Goal: Task Accomplishment & Management: Use online tool/utility

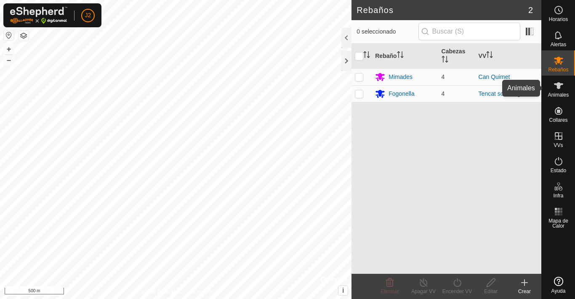
click at [561, 85] on icon at bounding box center [558, 85] width 9 height 7
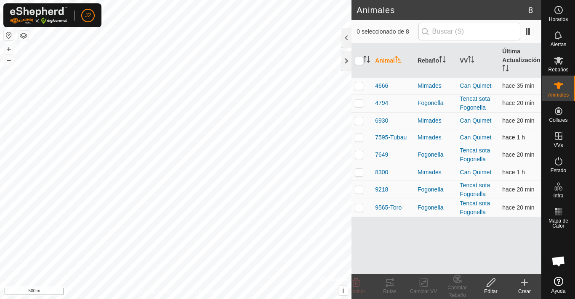
click at [360, 137] on p-checkbox at bounding box center [359, 137] width 8 height 7
checkbox input "true"
click at [390, 295] on div "Rutas" at bounding box center [390, 292] width 34 height 8
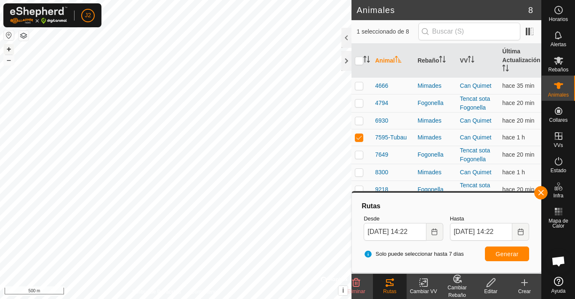
click at [7, 48] on button "+" at bounding box center [9, 49] width 10 height 10
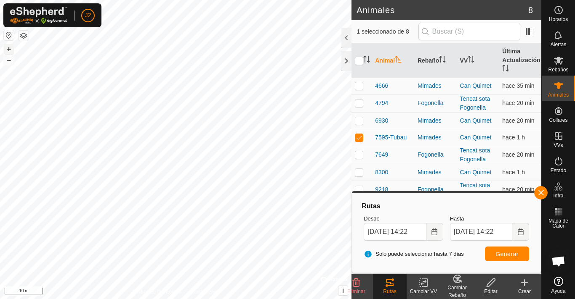
click at [10, 47] on button "+" at bounding box center [9, 49] width 10 height 10
click at [295, 0] on html "J2 Horarios Alertas Rebaños Animales Collares VVs Estado Infra Mapa de Calor Ay…" at bounding box center [287, 149] width 575 height 299
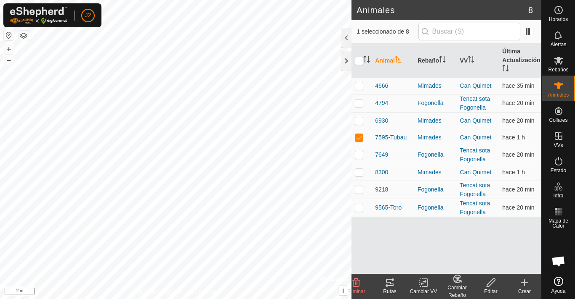
click at [389, 286] on icon at bounding box center [390, 283] width 8 height 7
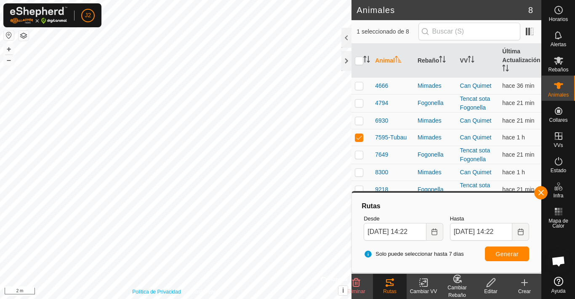
click at [133, 289] on div "Política de Privacidad Contáctenos 7595-[PERSON_NAME] + – ⇧ i © Mapbox , © Open…" at bounding box center [175, 149] width 351 height 299
click at [10, 60] on button "–" at bounding box center [9, 60] width 10 height 10
click at [10, 59] on button "–" at bounding box center [9, 60] width 10 height 10
click at [11, 50] on button "+" at bounding box center [9, 49] width 10 height 10
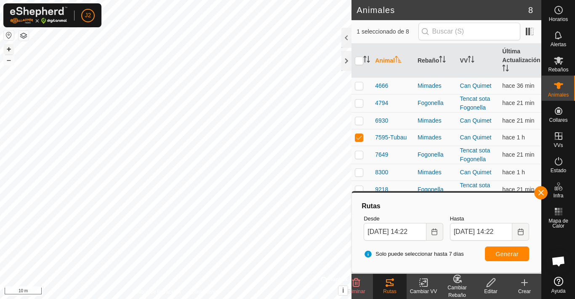
click at [11, 48] on button "+" at bounding box center [9, 49] width 10 height 10
click at [11, 47] on button "+" at bounding box center [9, 49] width 10 height 10
click at [11, 46] on button "+" at bounding box center [9, 49] width 10 height 10
click at [11, 48] on button "+" at bounding box center [9, 49] width 10 height 10
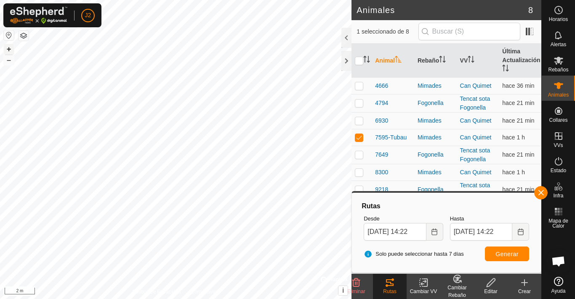
click at [10, 47] on button "+" at bounding box center [9, 49] width 10 height 10
click at [561, 61] on icon at bounding box center [558, 61] width 10 height 10
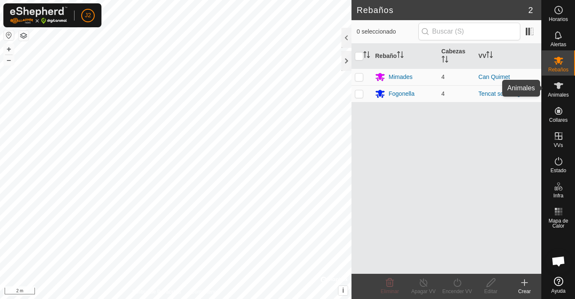
click at [558, 83] on icon at bounding box center [558, 85] width 9 height 7
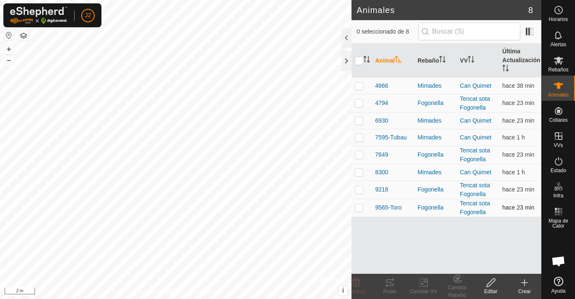
click at [360, 207] on p-checkbox at bounding box center [359, 207] width 8 height 7
checkbox input "true"
click at [386, 286] on icon at bounding box center [390, 283] width 8 height 7
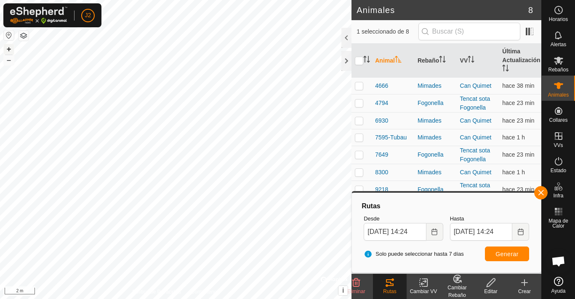
click at [13, 47] on button "+" at bounding box center [9, 49] width 10 height 10
click at [12, 47] on button "+" at bounding box center [9, 49] width 10 height 10
click at [10, 49] on button "+" at bounding box center [9, 49] width 10 height 10
click at [8, 58] on button "–" at bounding box center [9, 60] width 10 height 10
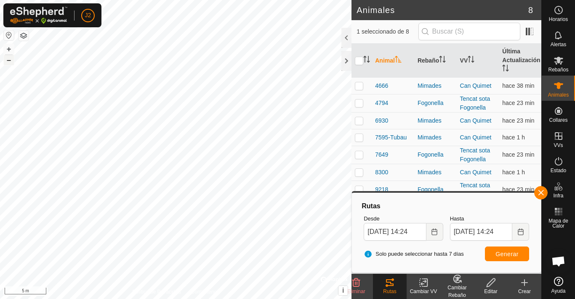
click at [8, 59] on button "–" at bounding box center [9, 60] width 10 height 10
click at [10, 59] on button "–" at bounding box center [9, 60] width 10 height 10
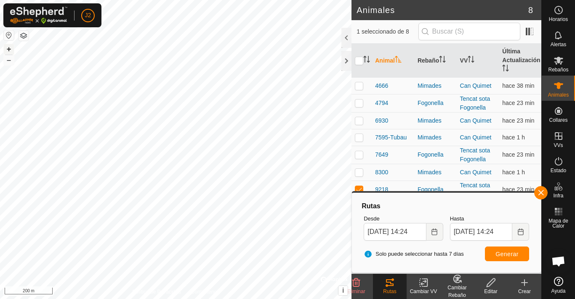
checkbox input "true"
checkbox input "false"
click at [559, 65] on icon at bounding box center [558, 61] width 10 height 10
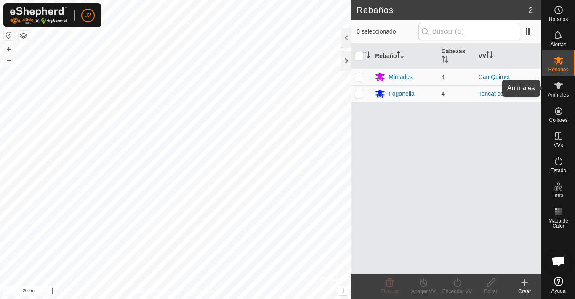
click at [555, 95] on span "Animales" at bounding box center [558, 95] width 21 height 5
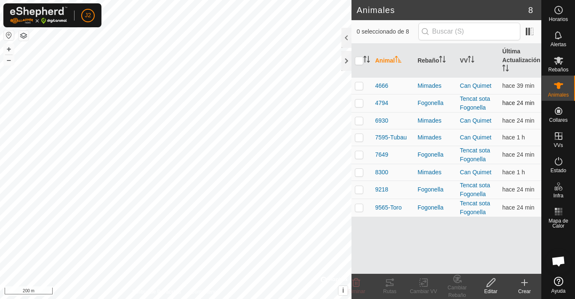
click at [356, 103] on p-checkbox at bounding box center [359, 103] width 8 height 7
click at [383, 286] on tracks-svg-icon at bounding box center [390, 283] width 34 height 10
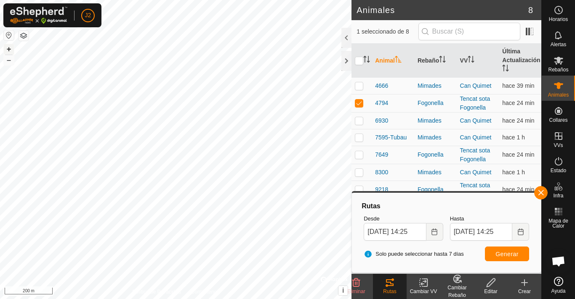
click at [6, 49] on button "+" at bounding box center [9, 49] width 10 height 10
click at [24, 299] on html "J2 Horarios Alertas Rebaños Animales Collares VVs Estado Infra Mapa de Calor Ay…" at bounding box center [287, 149] width 575 height 299
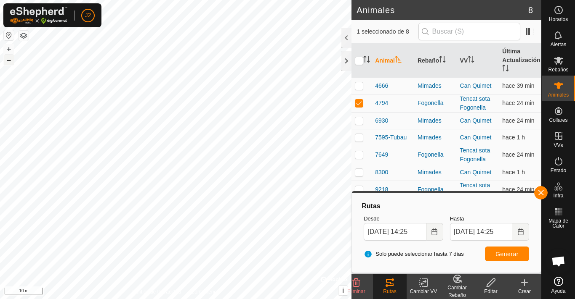
click at [7, 60] on button "–" at bounding box center [9, 60] width 10 height 10
click at [8, 50] on button "+" at bounding box center [9, 49] width 10 height 10
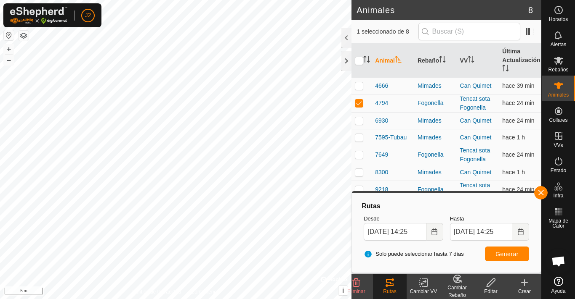
click at [360, 105] on p-checkbox at bounding box center [359, 103] width 8 height 7
checkbox input "false"
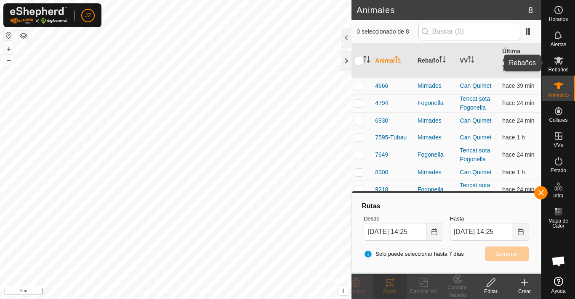
click at [558, 63] on icon at bounding box center [558, 61] width 10 height 10
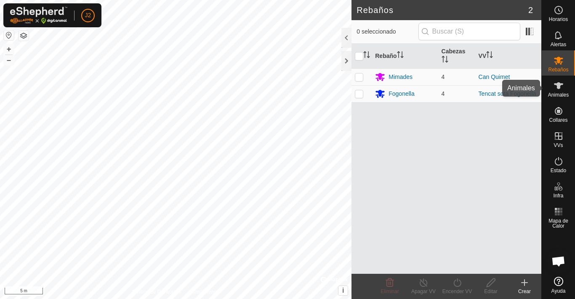
click at [560, 83] on icon at bounding box center [558, 86] width 10 height 10
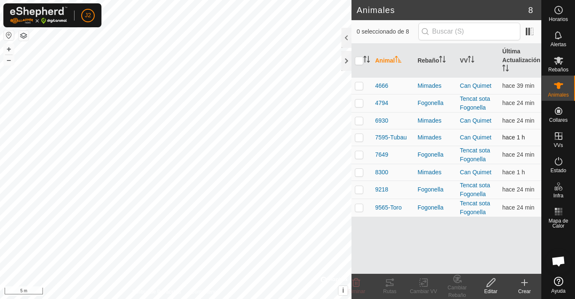
click at [360, 139] on p-checkbox at bounding box center [359, 137] width 8 height 7
checkbox input "true"
click at [389, 285] on icon at bounding box center [389, 283] width 10 height 10
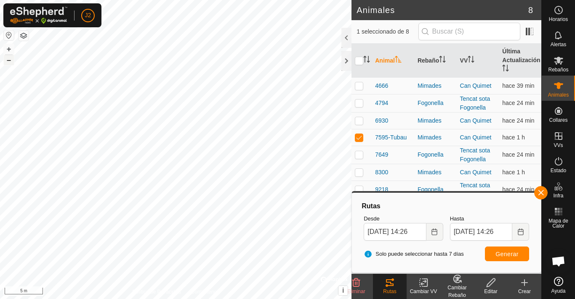
click at [9, 61] on button "–" at bounding box center [9, 60] width 10 height 10
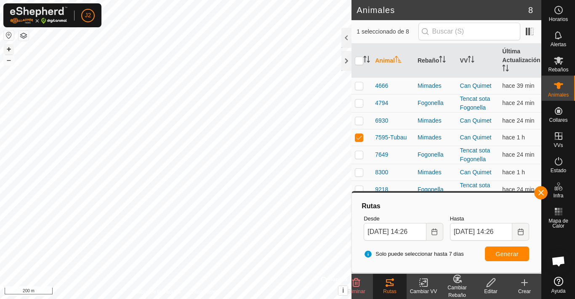
click at [7, 50] on button "+" at bounding box center [9, 49] width 10 height 10
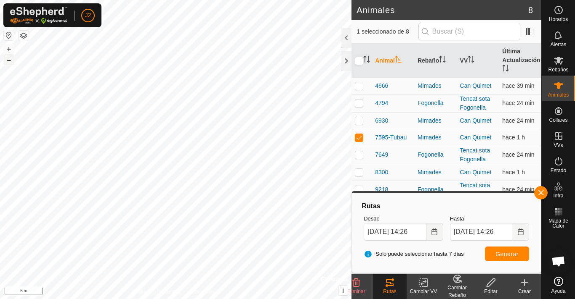
click at [7, 61] on button "–" at bounding box center [9, 60] width 10 height 10
click at [9, 47] on button "+" at bounding box center [9, 49] width 10 height 10
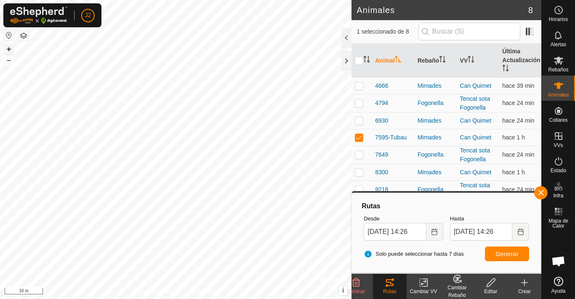
click at [9, 47] on button "+" at bounding box center [9, 49] width 10 height 10
click at [11, 61] on button "–" at bounding box center [9, 60] width 10 height 10
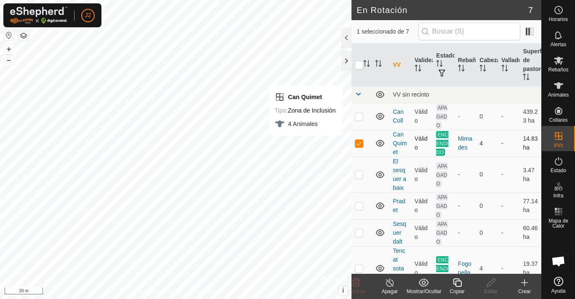
click at [358, 145] on p-checkbox at bounding box center [359, 143] width 8 height 7
checkbox input "false"
click at [557, 93] on span "Animales" at bounding box center [558, 95] width 21 height 5
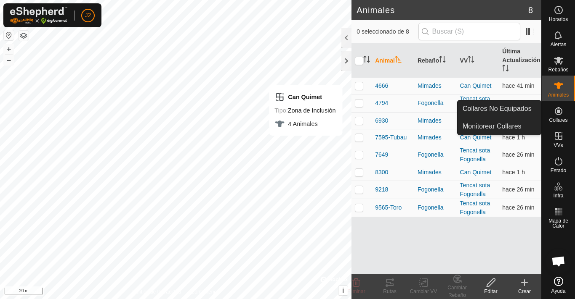
click at [558, 125] on div "Collares" at bounding box center [557, 113] width 33 height 25
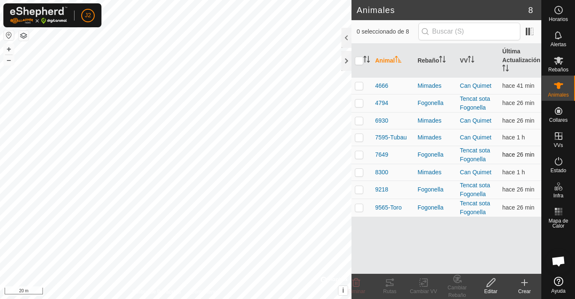
click at [358, 154] on p-checkbox at bounding box center [359, 154] width 8 height 7
drag, startPoint x: 388, startPoint y: 286, endPoint x: 359, endPoint y: 157, distance: 132.4
click at [359, 157] on p-checkbox at bounding box center [359, 154] width 8 height 7
click at [359, 156] on p-checkbox at bounding box center [359, 154] width 8 height 7
checkbox input "true"
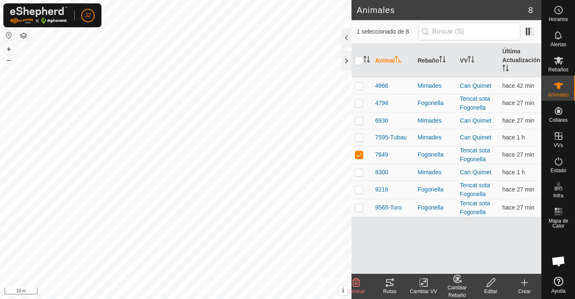
click at [387, 285] on icon at bounding box center [389, 283] width 10 height 10
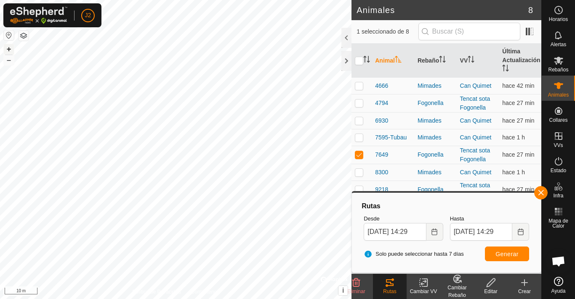
click at [8, 54] on button "+" at bounding box center [9, 49] width 10 height 10
click at [12, 61] on button "–" at bounding box center [9, 60] width 10 height 10
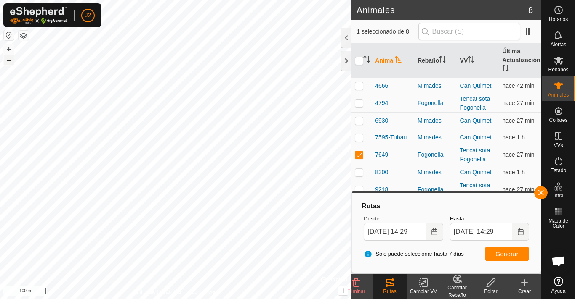
click at [13, 61] on button "–" at bounding box center [9, 60] width 10 height 10
click at [11, 53] on button "+" at bounding box center [9, 49] width 10 height 10
click at [9, 50] on button "+" at bounding box center [9, 49] width 10 height 10
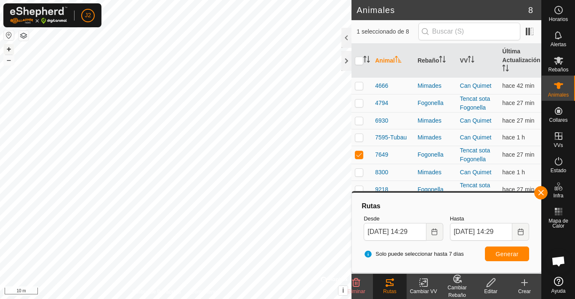
click at [9, 50] on button "+" at bounding box center [9, 49] width 10 height 10
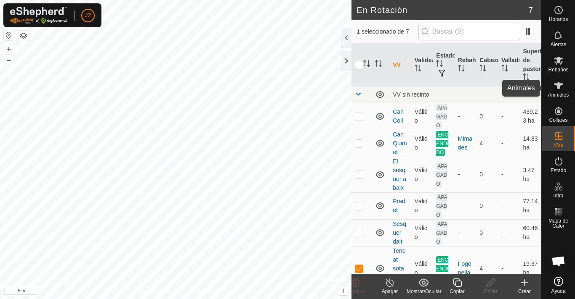
click at [557, 89] on icon at bounding box center [558, 86] width 10 height 10
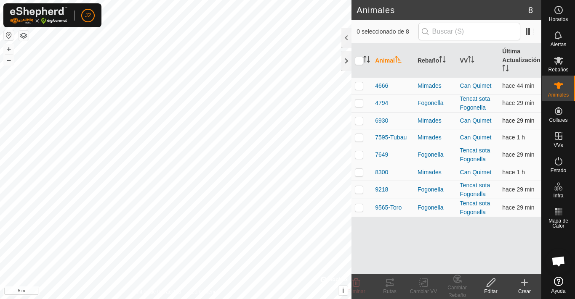
click at [358, 121] on p-checkbox at bounding box center [359, 120] width 8 height 7
checkbox input "true"
click at [458, 83] on div "Animales 8 1 seleccionado de 8 Animal Rebaño VV Última Actualización 4666 Mimad…" at bounding box center [270, 149] width 541 height 299
click at [8, 59] on button "–" at bounding box center [9, 60] width 10 height 10
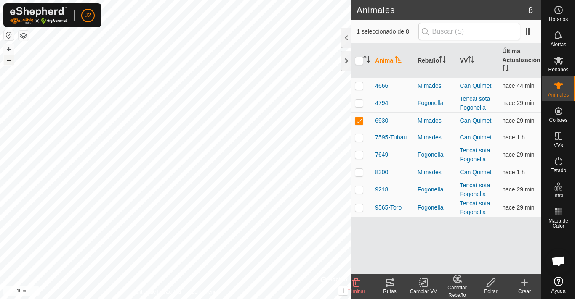
click at [8, 59] on button "–" at bounding box center [9, 60] width 10 height 10
click at [7, 49] on button "+" at bounding box center [9, 49] width 10 height 10
click at [389, 283] on icon at bounding box center [390, 283] width 8 height 7
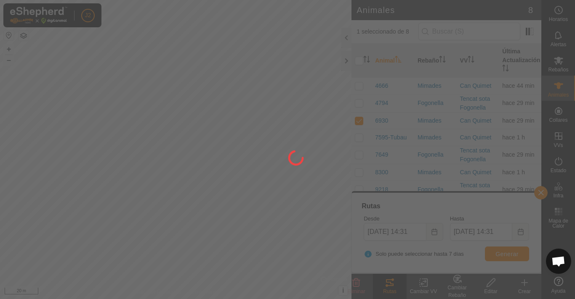
drag, startPoint x: 231, startPoint y: 215, endPoint x: 198, endPoint y: 200, distance: 36.3
click at [198, 200] on div at bounding box center [287, 149] width 575 height 299
